Goal: Check status

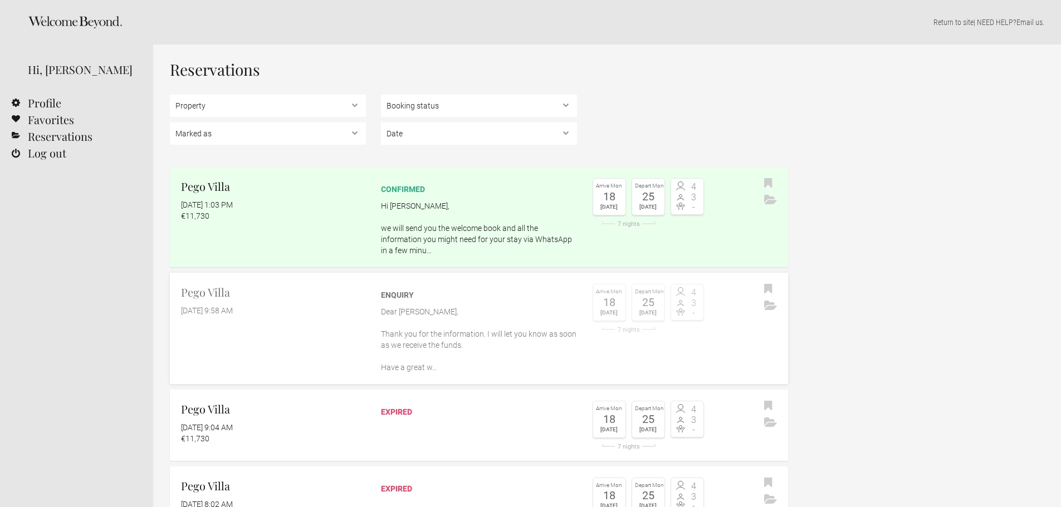
click at [403, 365] on p "Dear Davina, Thank you for the information. I will let you know as soon as we r…" at bounding box center [479, 339] width 196 height 67
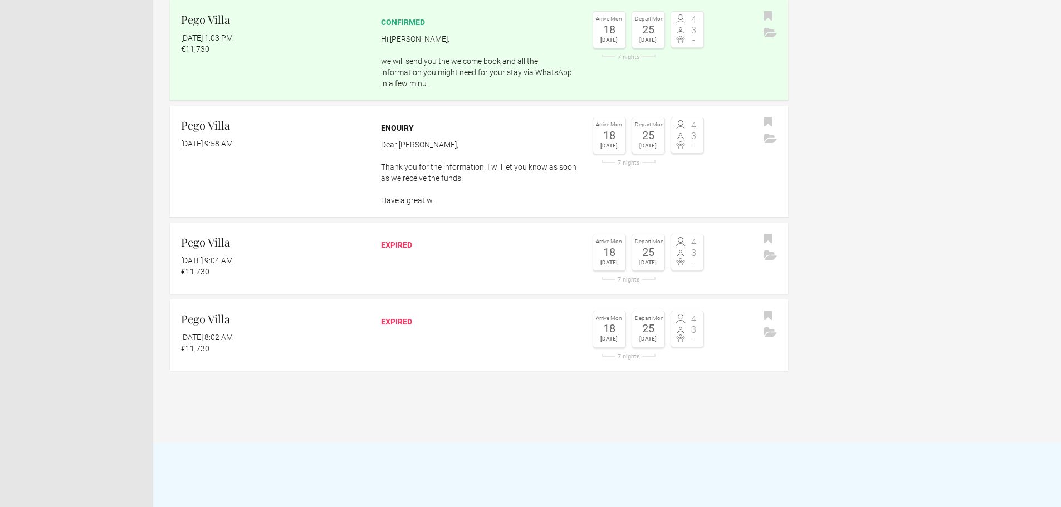
scroll to position [111, 0]
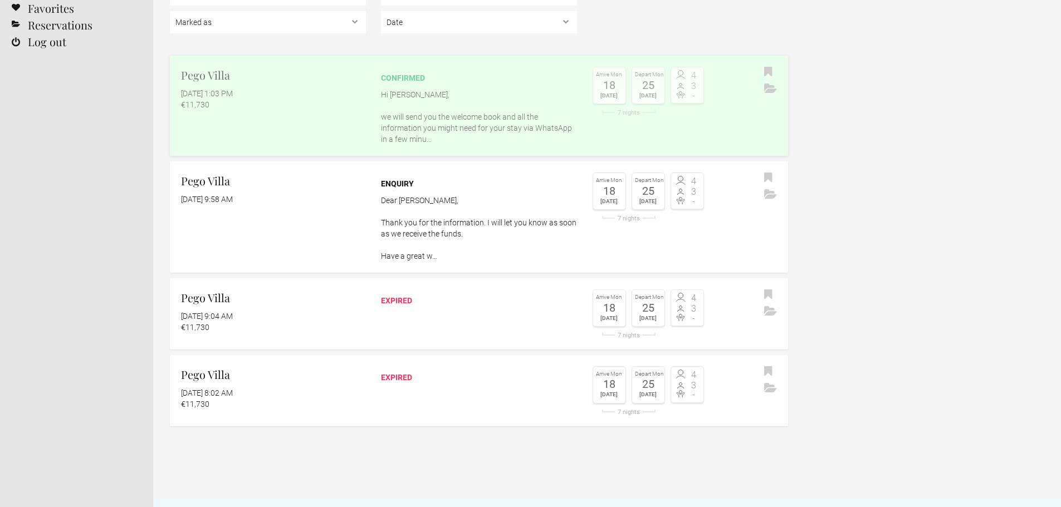
click at [183, 101] on flynt-currency "€11,730" at bounding box center [195, 104] width 28 height 9
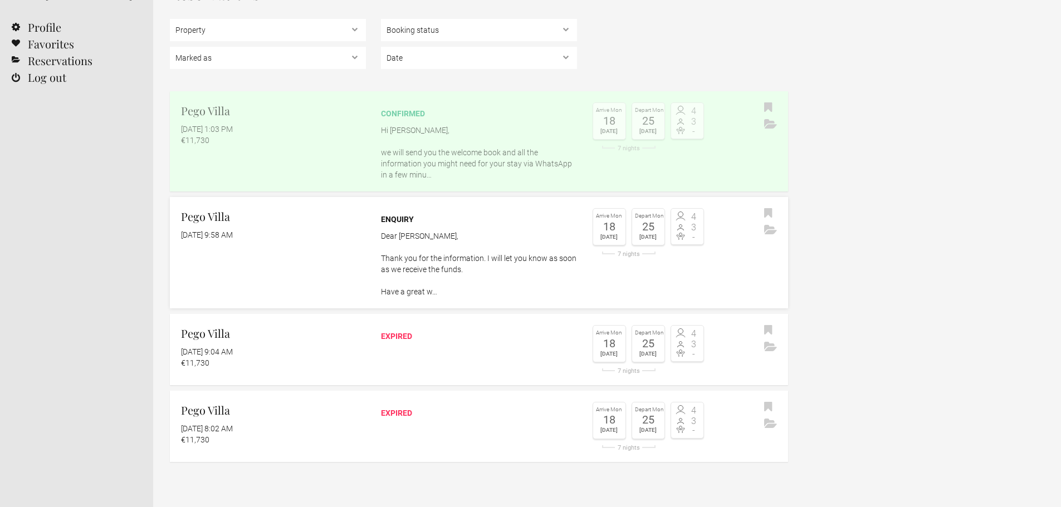
scroll to position [56, 0]
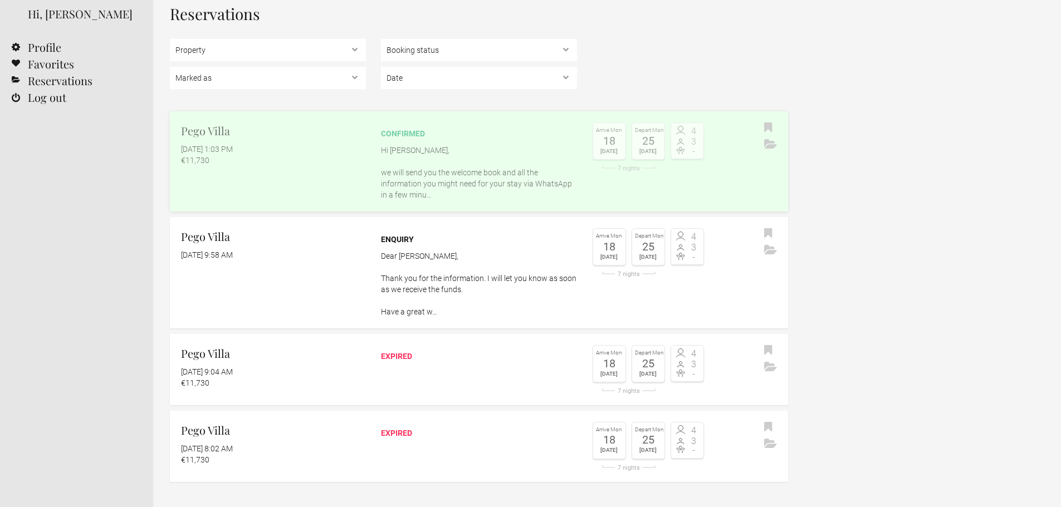
click at [444, 204] on link "Pego Villa June 27, 2025 at 1:03 PM €11,730 confirmed Hi Davina, we will send y…" at bounding box center [479, 161] width 618 height 100
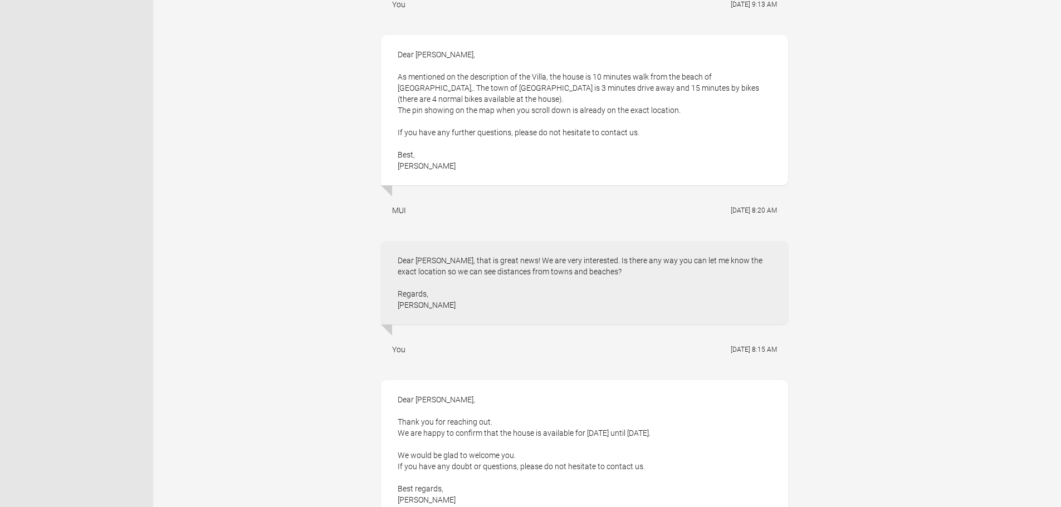
scroll to position [2561, 0]
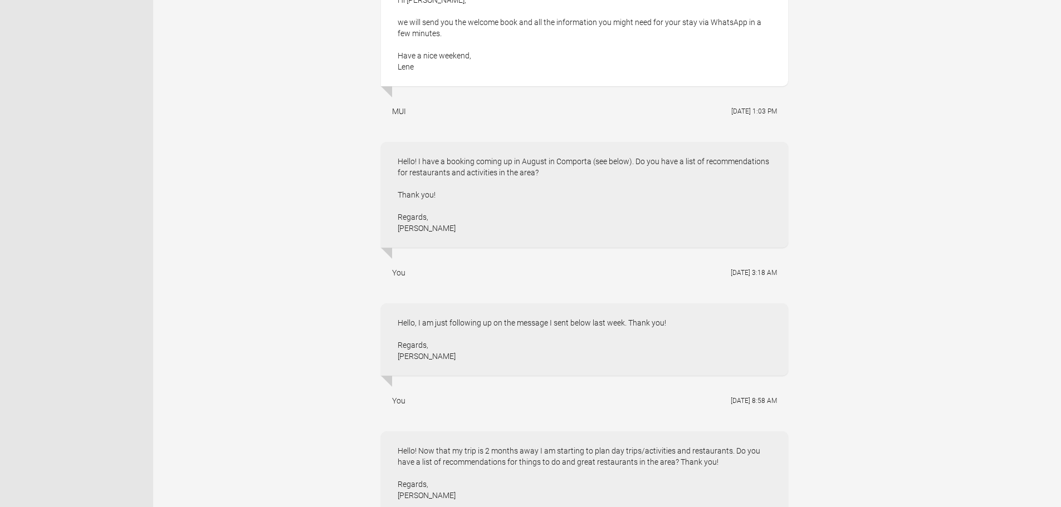
scroll to position [668, 0]
